Goal: Check status: Check status

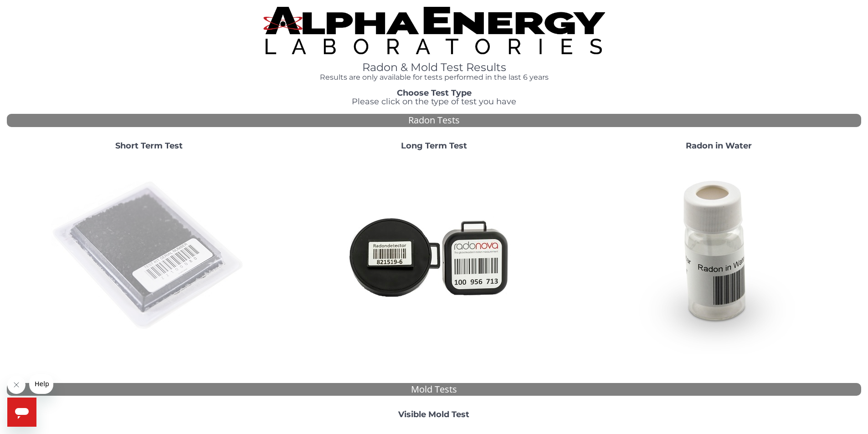
click at [172, 276] on img at bounding box center [149, 256] width 196 height 196
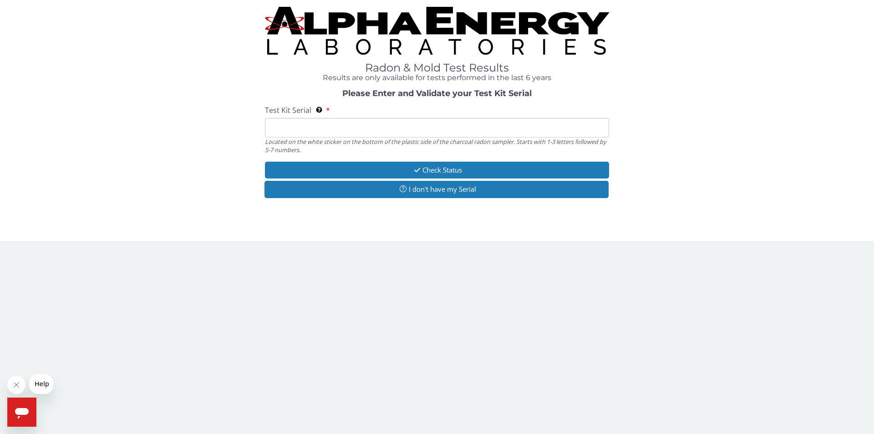
click at [291, 132] on input "Test Kit Serial Located on the white sticker on the bottom of the plastic side …" at bounding box center [437, 128] width 344 height 20
paste input "AA467592"
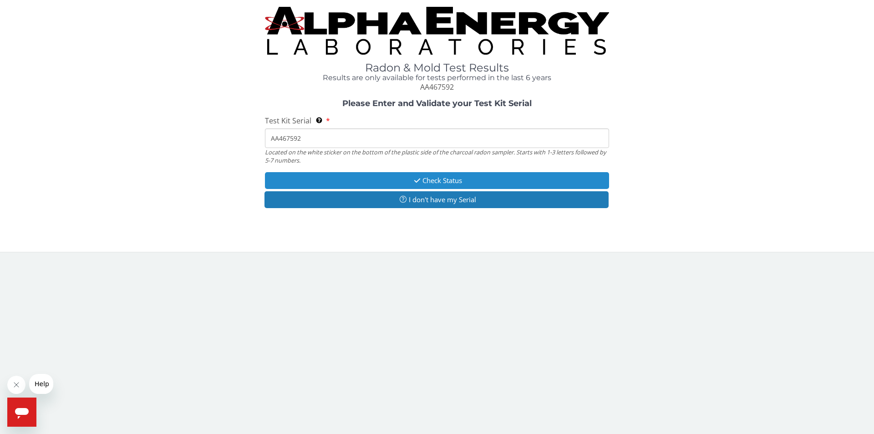
type input "AA467592"
click at [418, 177] on icon "button" at bounding box center [417, 180] width 10 height 7
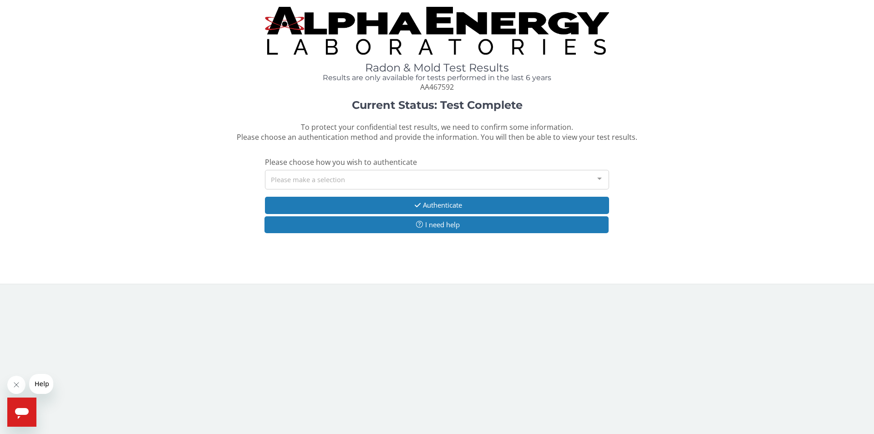
click at [417, 177] on div "Please make a selection" at bounding box center [437, 180] width 344 height 20
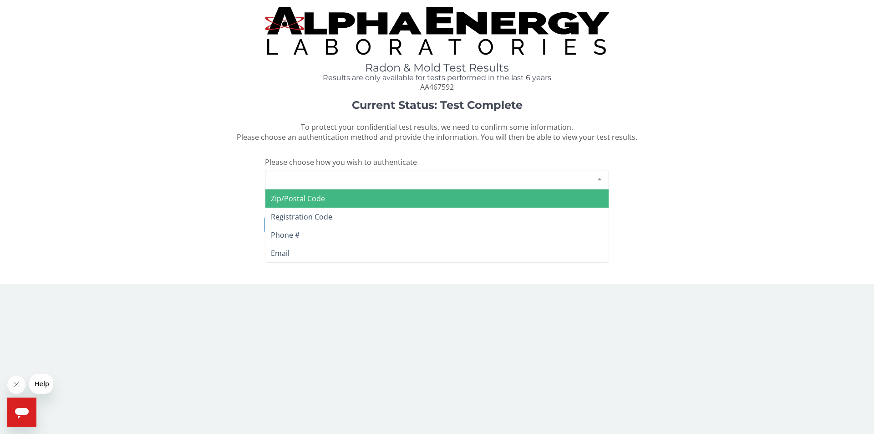
click at [360, 203] on span "Zip/Postal Code" at bounding box center [437, 198] width 343 height 18
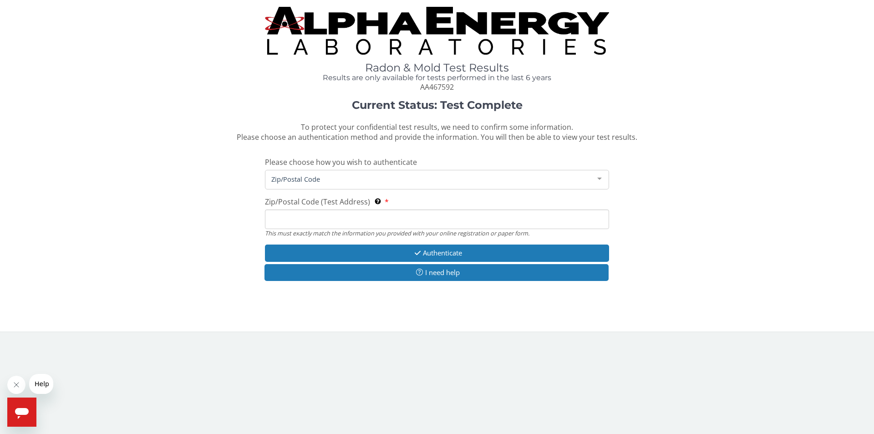
click at [349, 212] on input "Zip/Postal Code (Test Address) This must exactly match the information you prov…" at bounding box center [437, 220] width 344 height 20
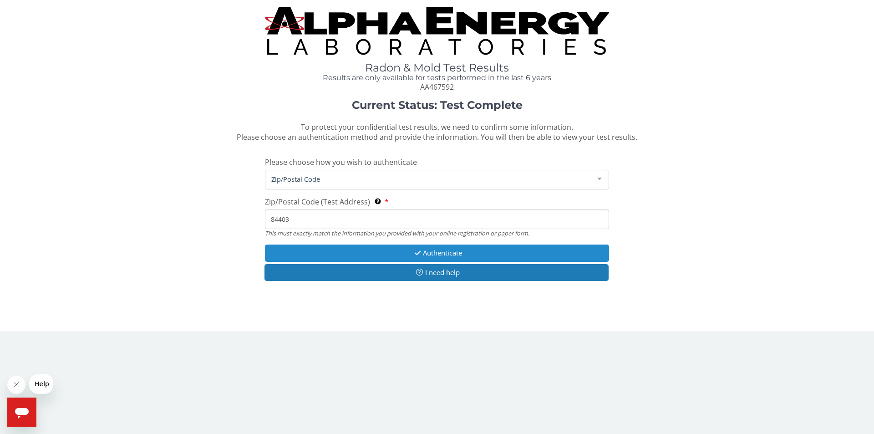
type input "84403"
click at [481, 256] on button "Authenticate" at bounding box center [437, 253] width 344 height 17
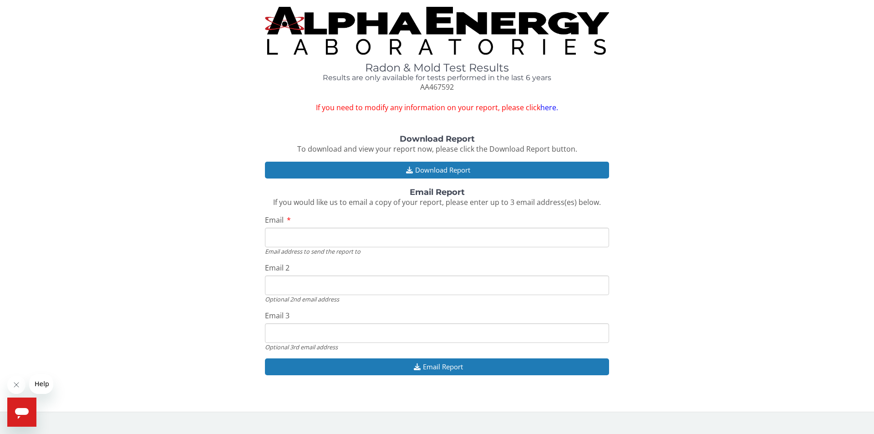
click at [547, 107] on link "here." at bounding box center [550, 107] width 18 height 10
